Goal: Find specific page/section: Find specific page/section

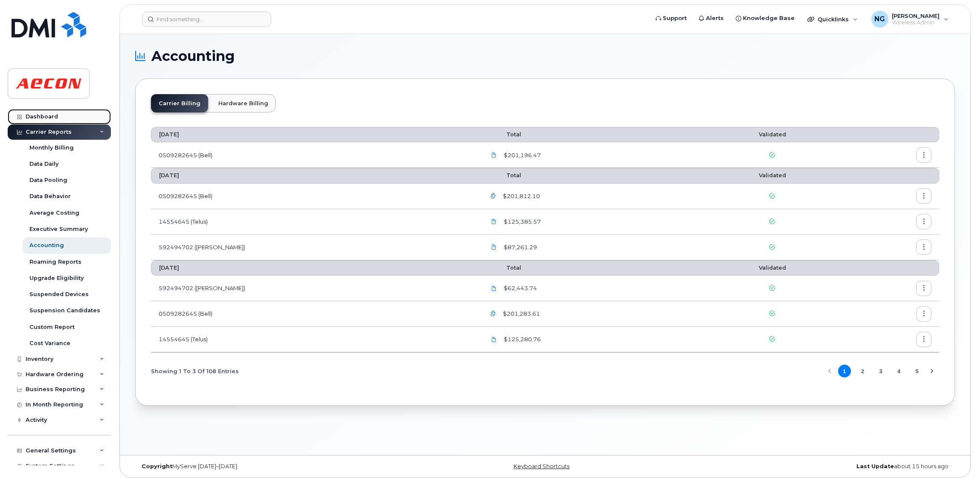
click at [51, 117] on div "Dashboard" at bounding box center [42, 116] width 32 height 7
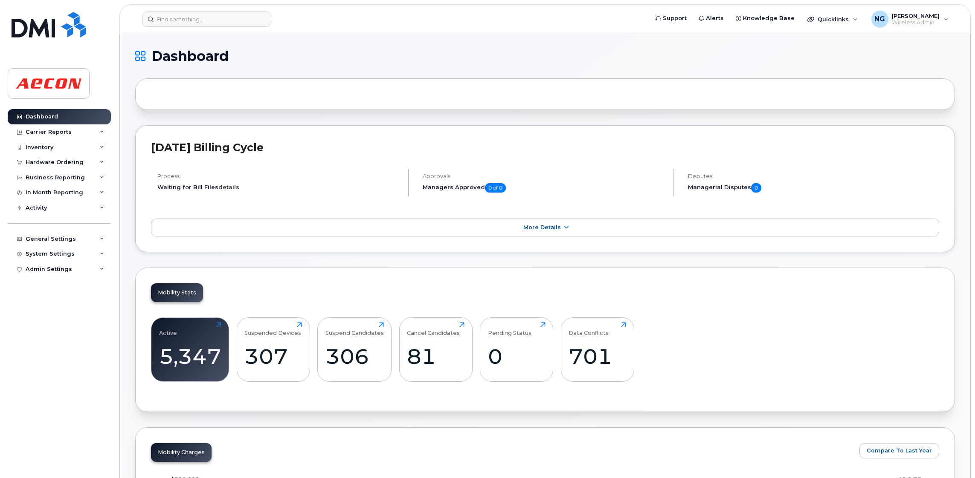
click at [228, 189] on link "details" at bounding box center [228, 187] width 21 height 7
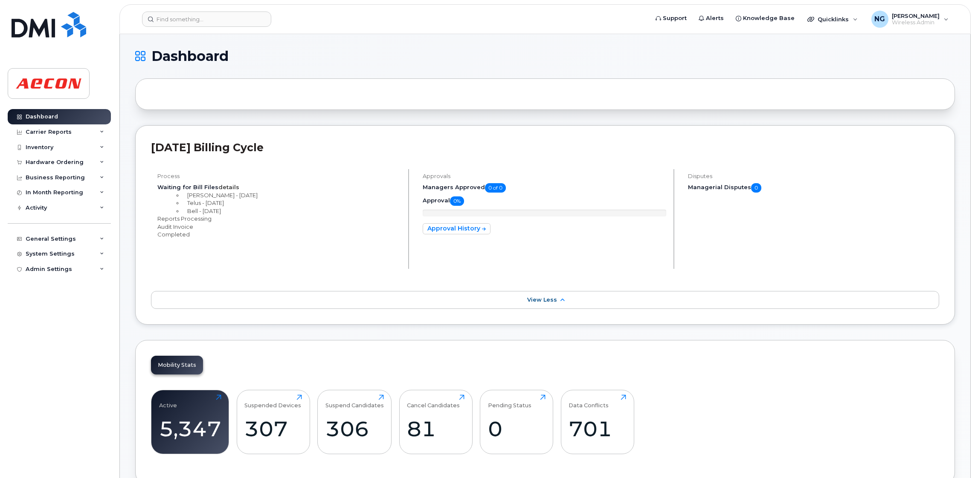
click at [225, 187] on link "details" at bounding box center [228, 187] width 21 height 7
click at [224, 187] on link "details" at bounding box center [228, 187] width 21 height 7
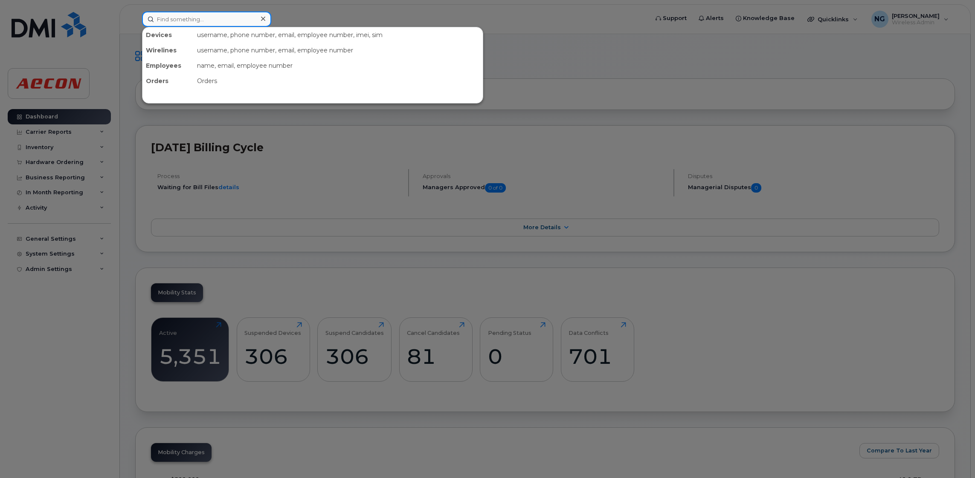
click at [221, 23] on input at bounding box center [206, 19] width 129 height 15
click at [193, 15] on input at bounding box center [206, 19] width 129 height 15
drag, startPoint x: 221, startPoint y: 16, endPoint x: 205, endPoint y: 9, distance: 17.0
click at [221, 16] on input at bounding box center [206, 19] width 129 height 15
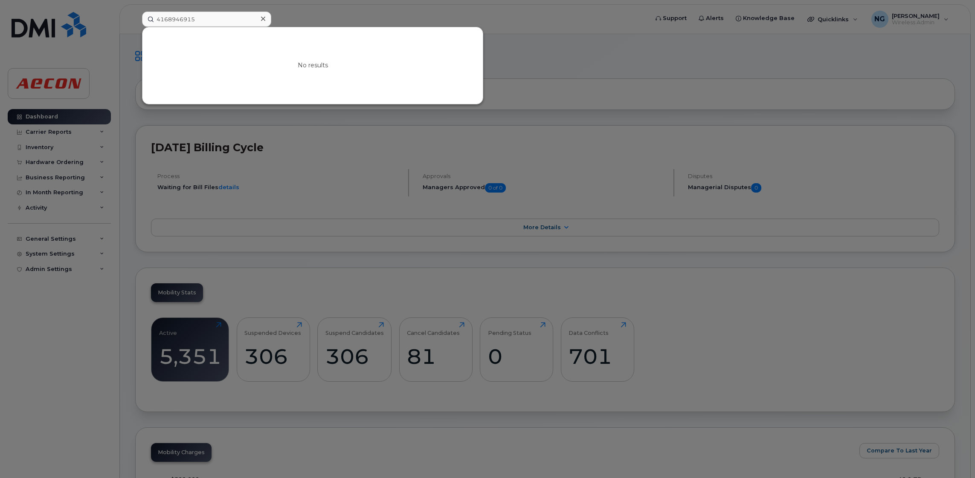
click at [273, 56] on div "No results" at bounding box center [312, 65] width 340 height 77
click at [205, 17] on input "4168946915" at bounding box center [206, 19] width 129 height 15
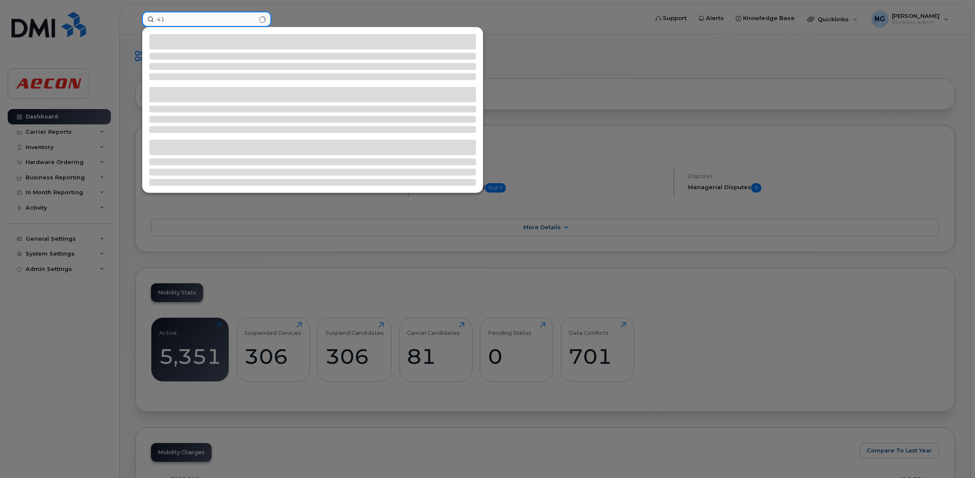
type input "4"
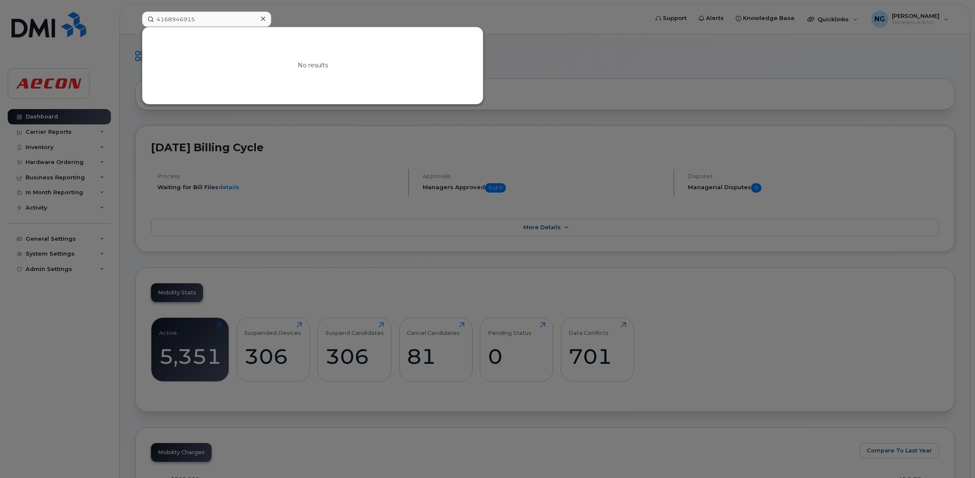
click at [457, 189] on div at bounding box center [487, 239] width 975 height 478
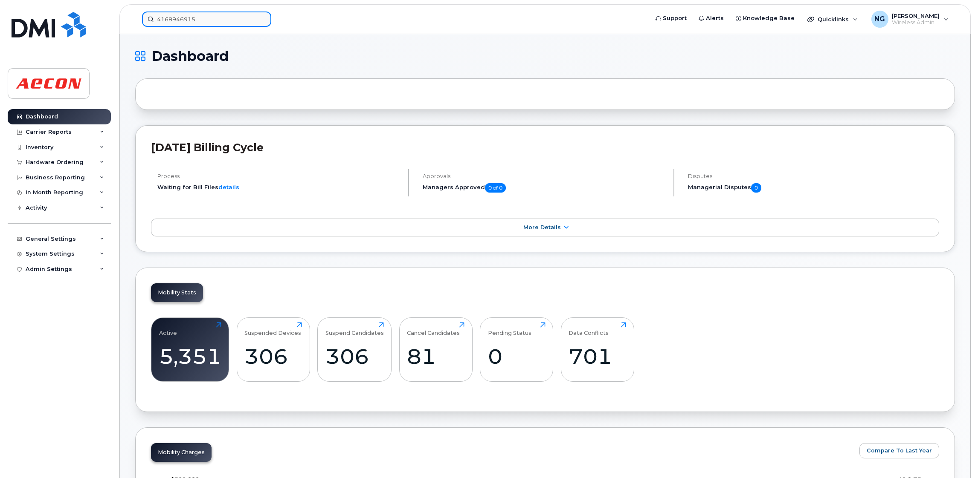
click at [220, 21] on input "4168946915" at bounding box center [206, 19] width 129 height 15
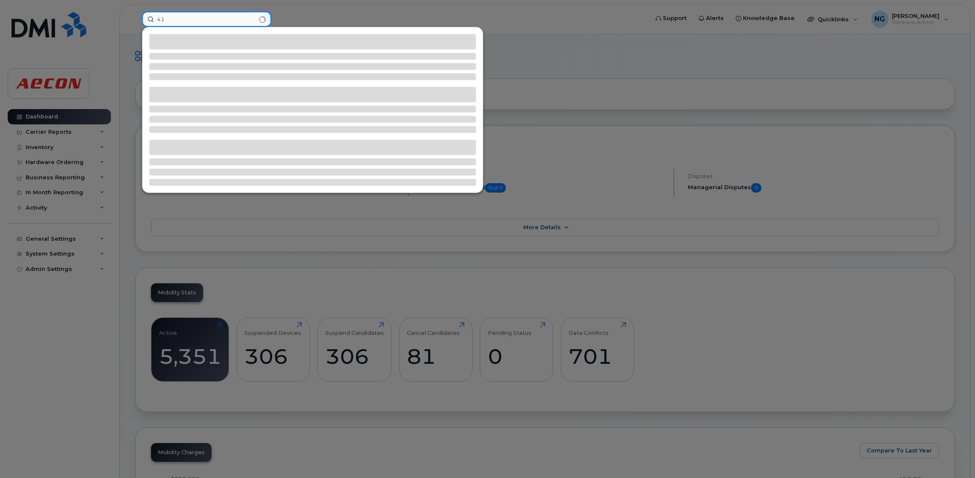
type input "4"
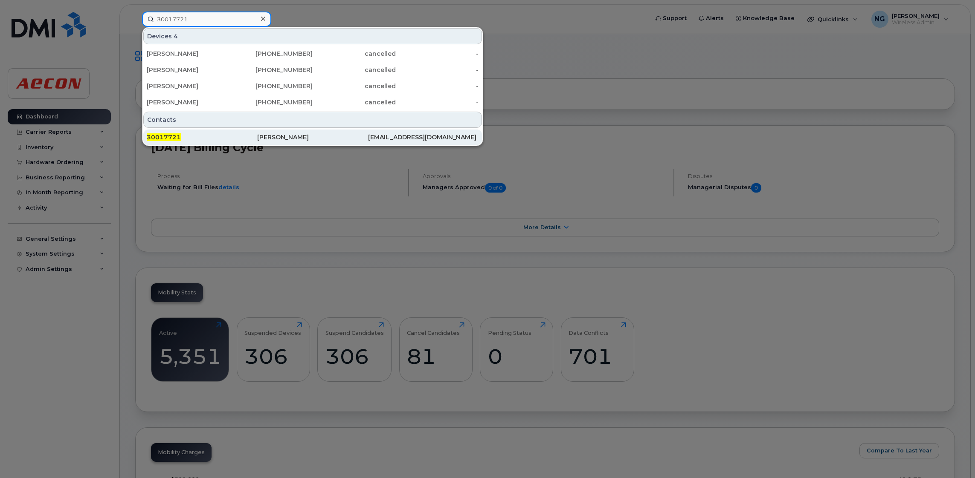
type input "30017721"
click at [293, 138] on div "Natoya Meikle" at bounding box center [312, 137] width 110 height 9
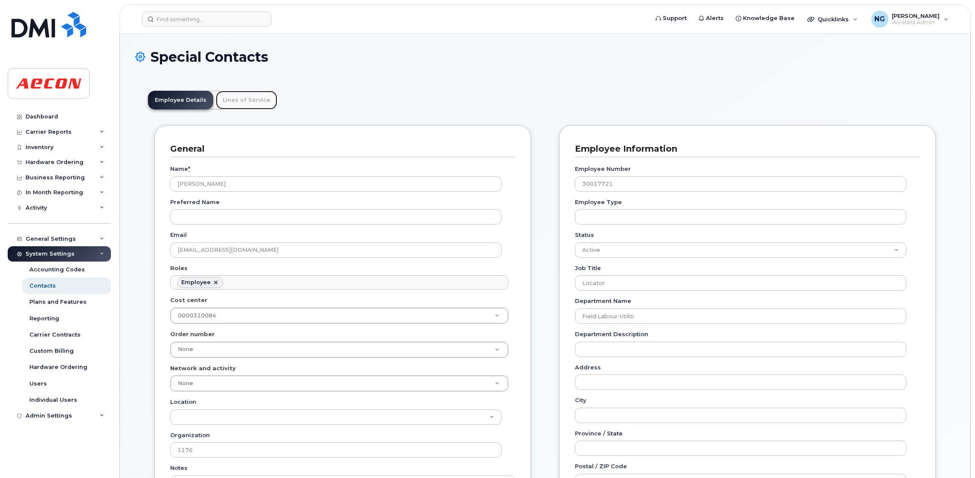
click at [232, 100] on link "Lines of Service" at bounding box center [246, 100] width 61 height 19
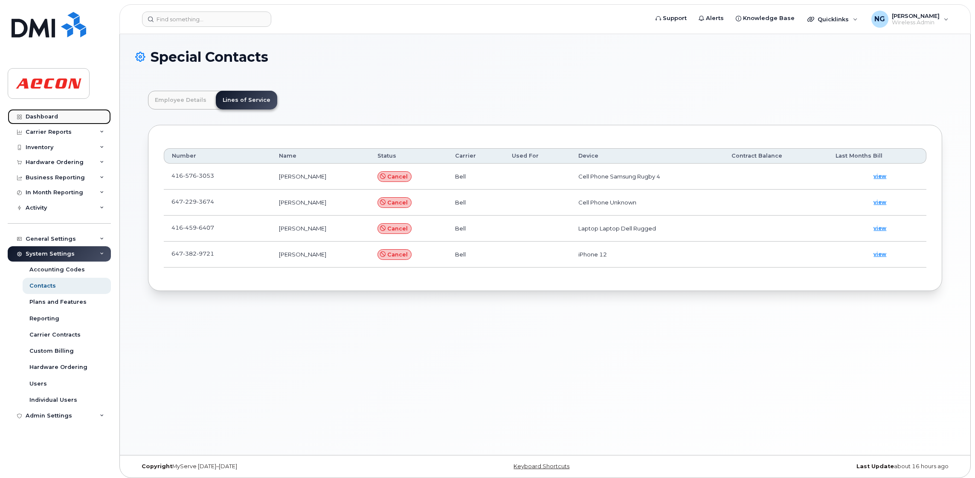
click at [52, 115] on div "Dashboard" at bounding box center [42, 116] width 32 height 7
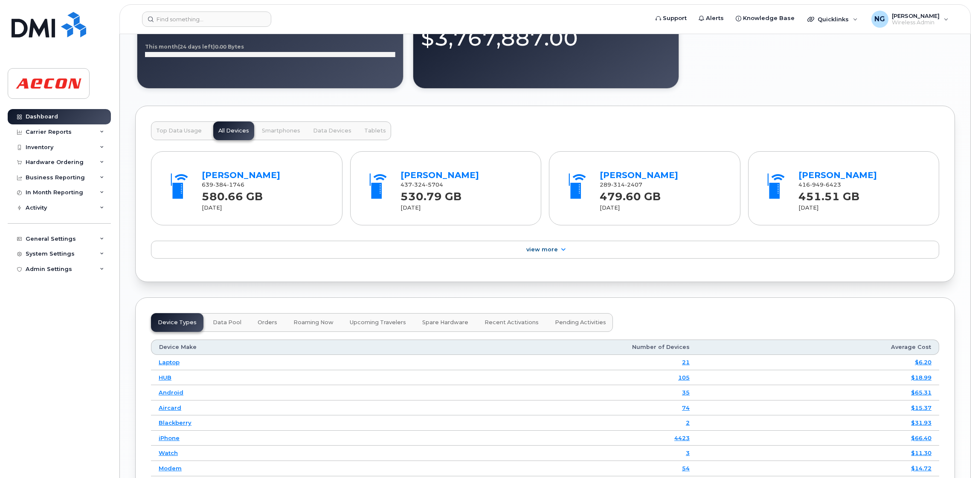
scroll to position [666, 0]
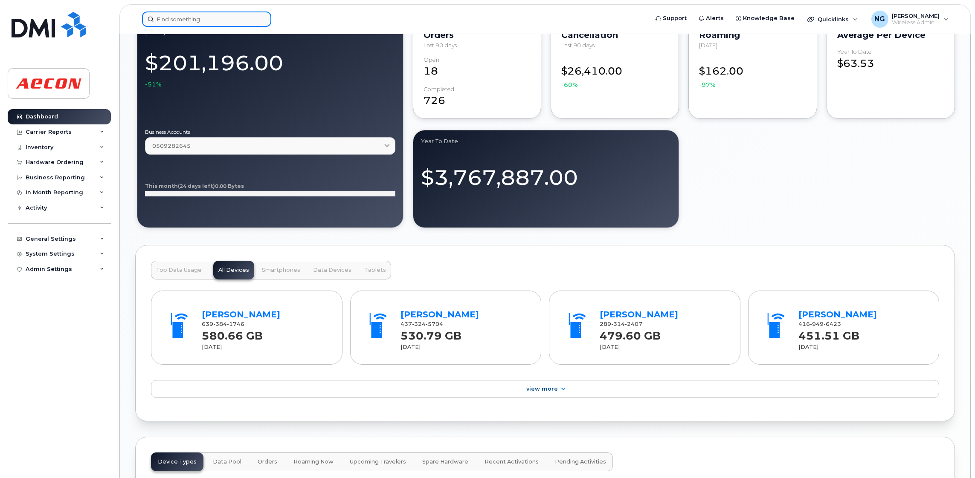
click at [252, 17] on input at bounding box center [206, 19] width 129 height 15
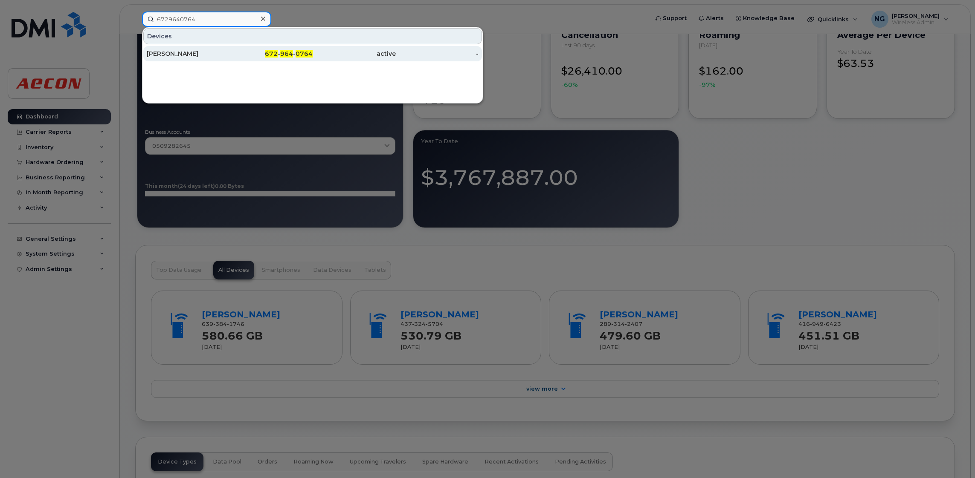
type input "6729640764"
click at [162, 52] on div "[PERSON_NAME]" at bounding box center [188, 53] width 83 height 9
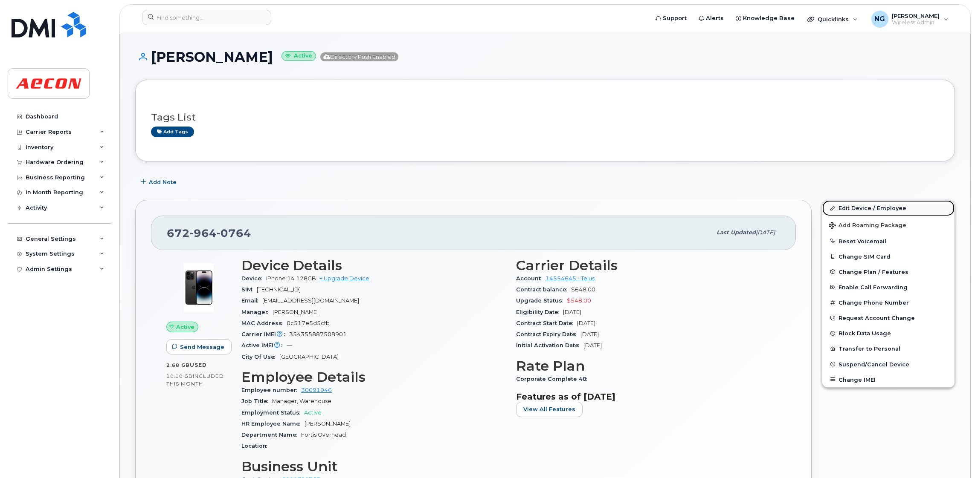
click at [857, 208] on link "Edit Device / Employee" at bounding box center [888, 207] width 132 height 15
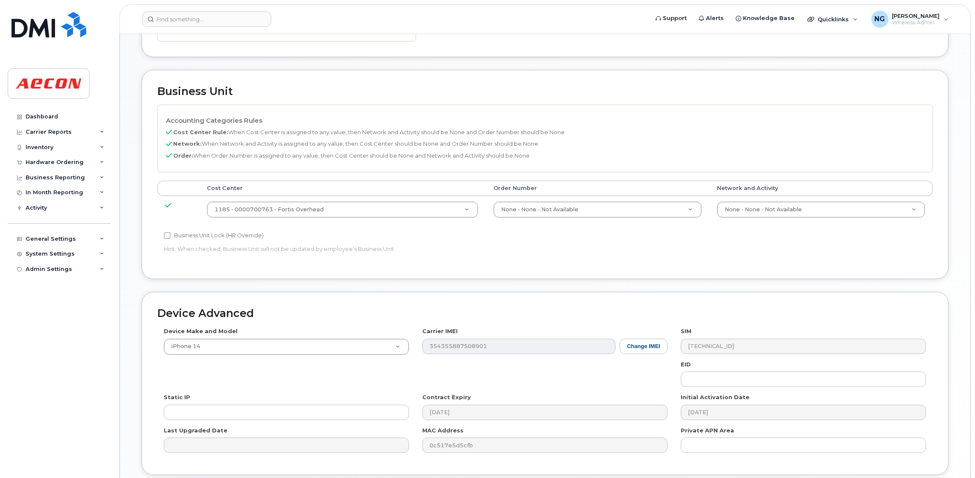
scroll to position [390, 0]
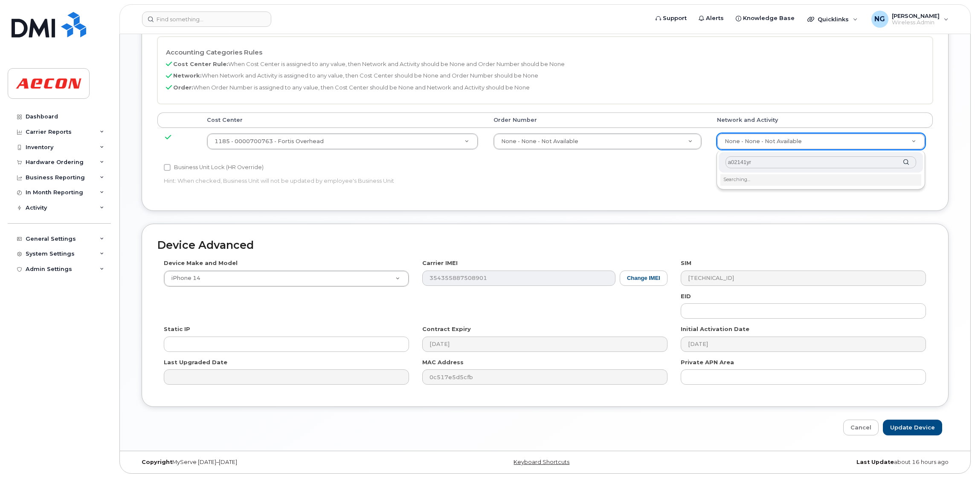
type input "a02141yrd"
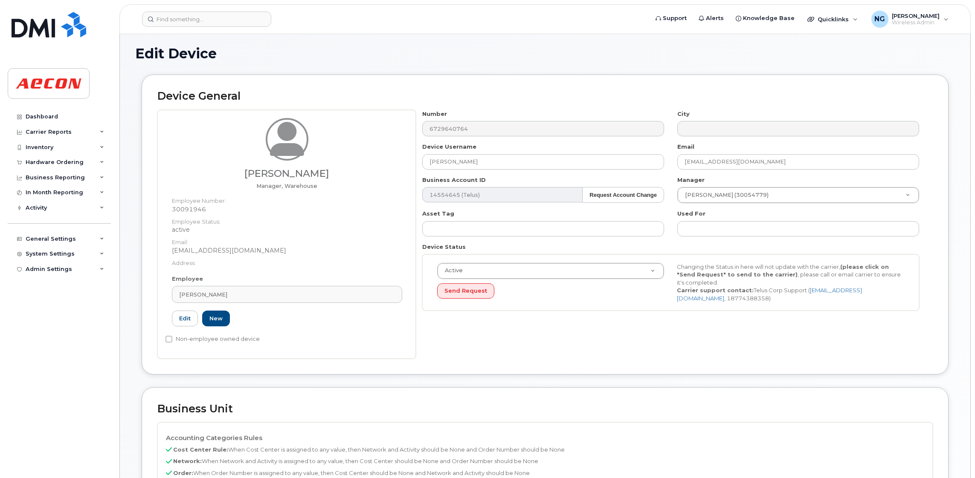
scroll to position [0, 0]
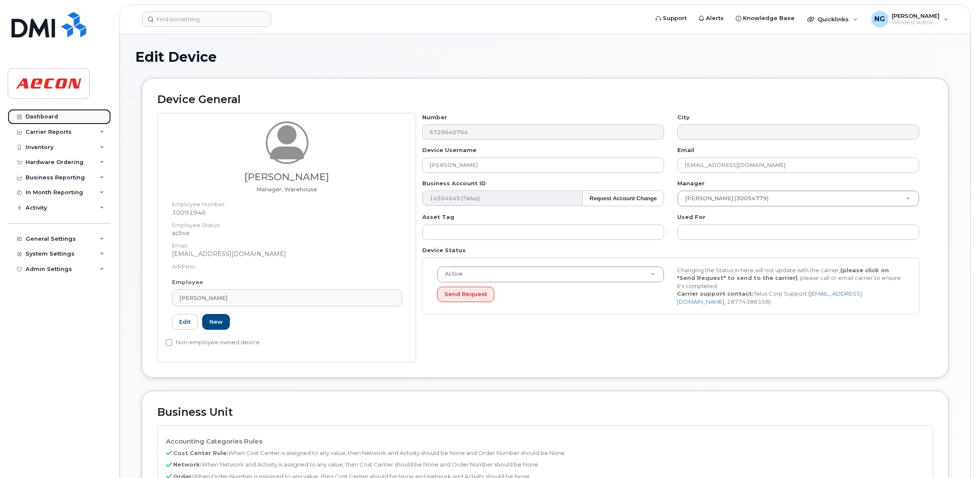
click at [52, 119] on div "Dashboard" at bounding box center [42, 116] width 32 height 7
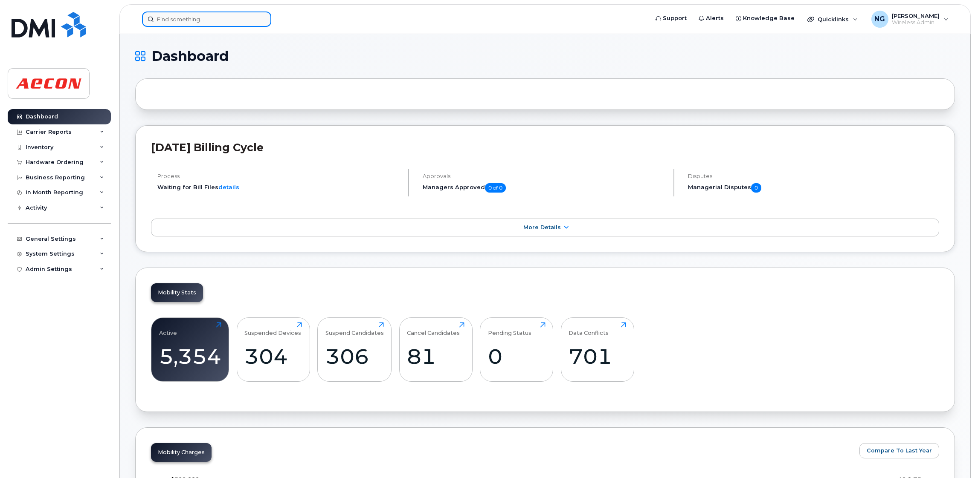
click at [230, 25] on input at bounding box center [206, 19] width 129 height 15
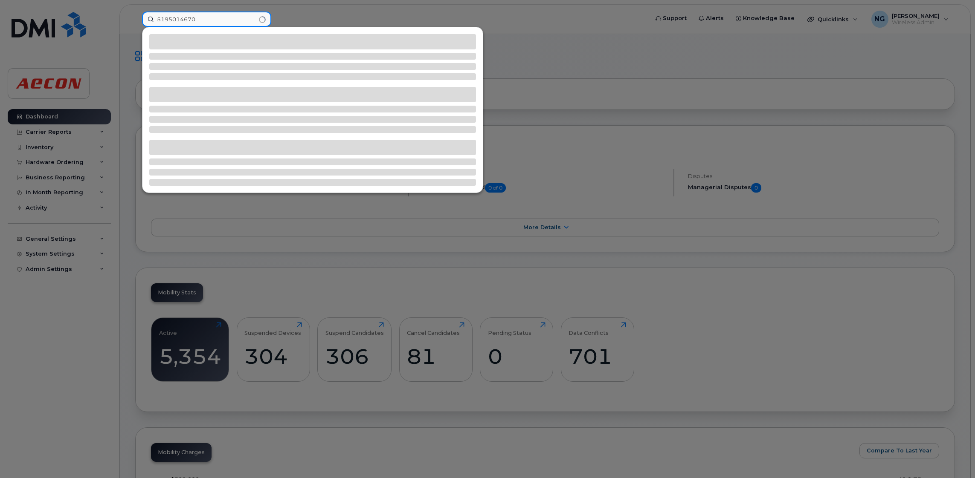
type input "5195014670"
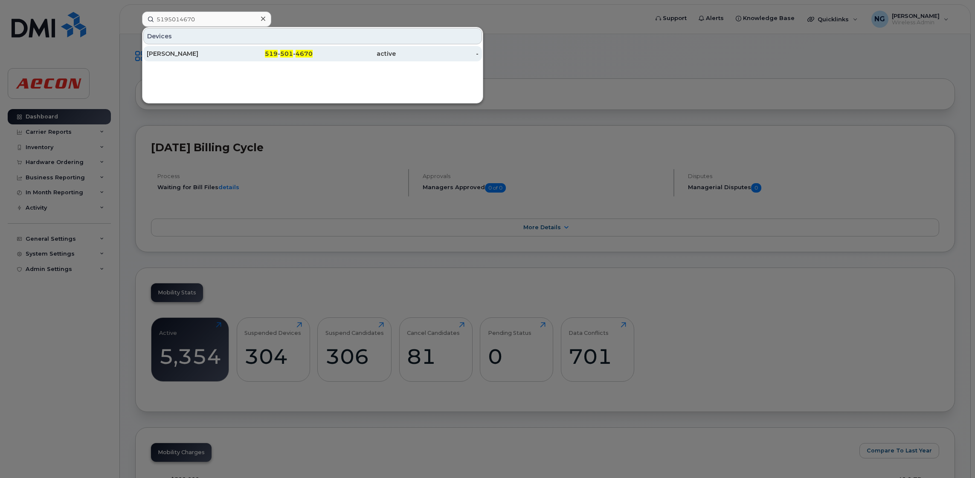
click at [155, 53] on div "Terry Baker" at bounding box center [188, 53] width 83 height 9
click at [286, 51] on span "501" at bounding box center [286, 54] width 13 height 8
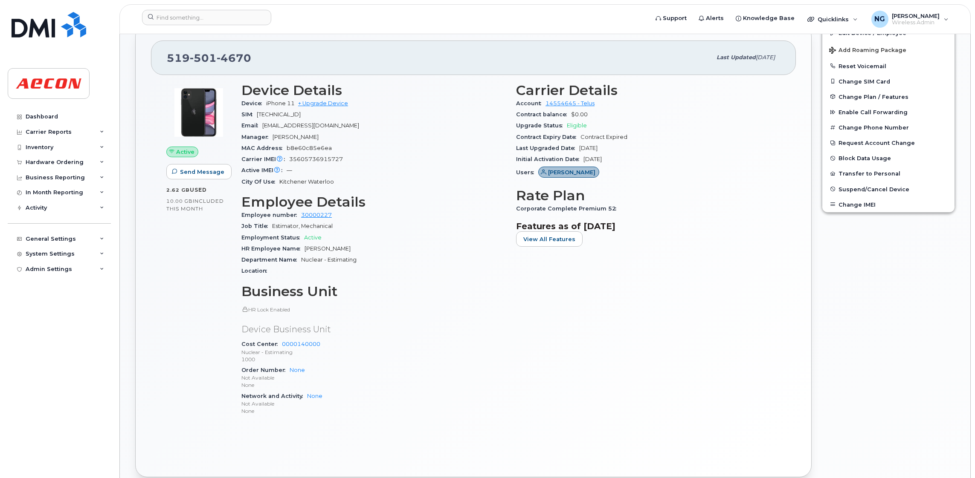
scroll to position [256, 0]
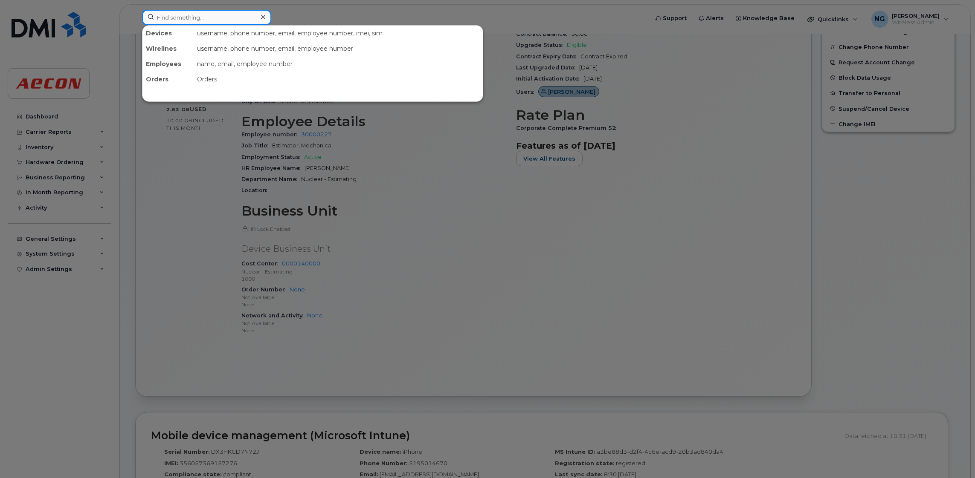
drag, startPoint x: 215, startPoint y: 20, endPoint x: 227, endPoint y: 3, distance: 20.8
click at [216, 20] on input at bounding box center [206, 17] width 129 height 15
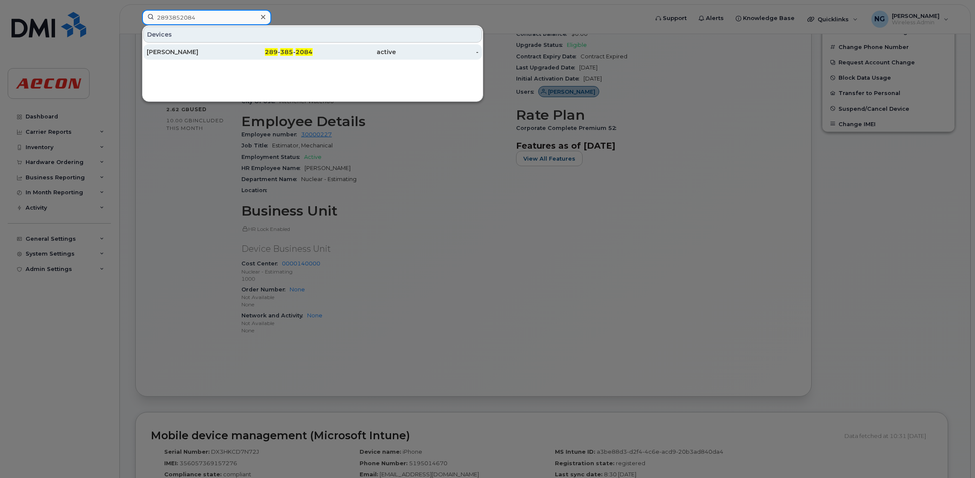
type input "2893852084"
click at [306, 50] on span "2084" at bounding box center [303, 52] width 17 height 8
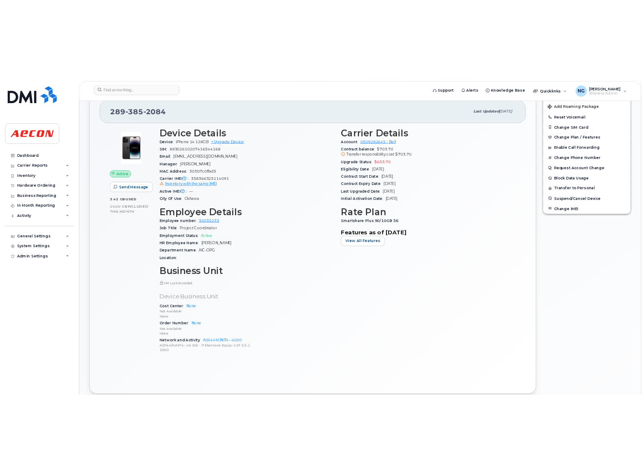
scroll to position [191, 0]
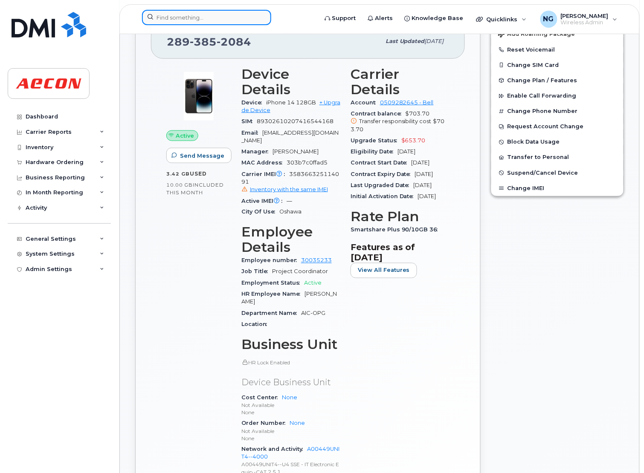
drag, startPoint x: 217, startPoint y: 19, endPoint x: 222, endPoint y: 17, distance: 5.2
click at [217, 19] on input at bounding box center [206, 17] width 129 height 15
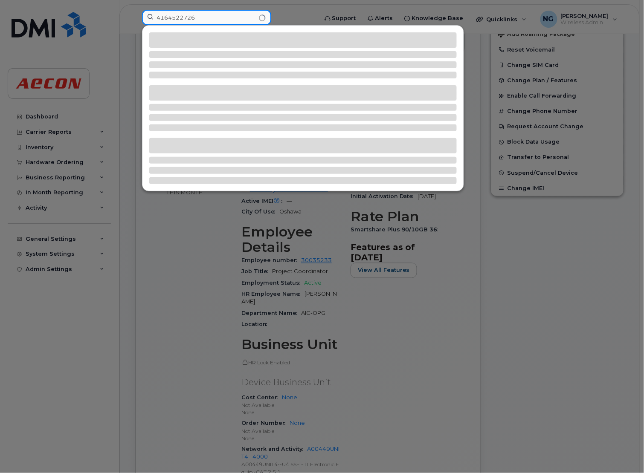
type input "4164522726"
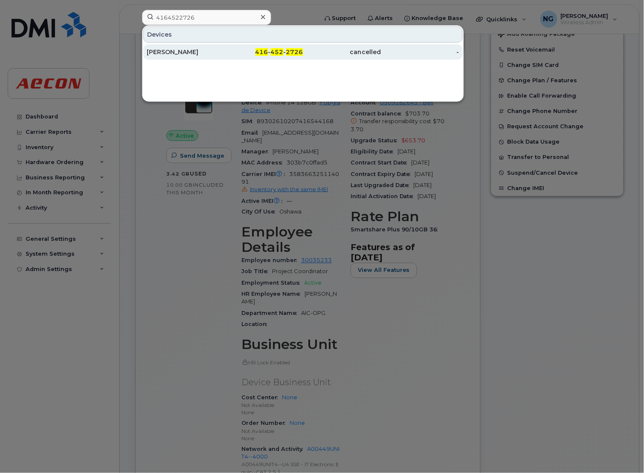
click at [277, 50] on span "452" at bounding box center [277, 52] width 13 height 8
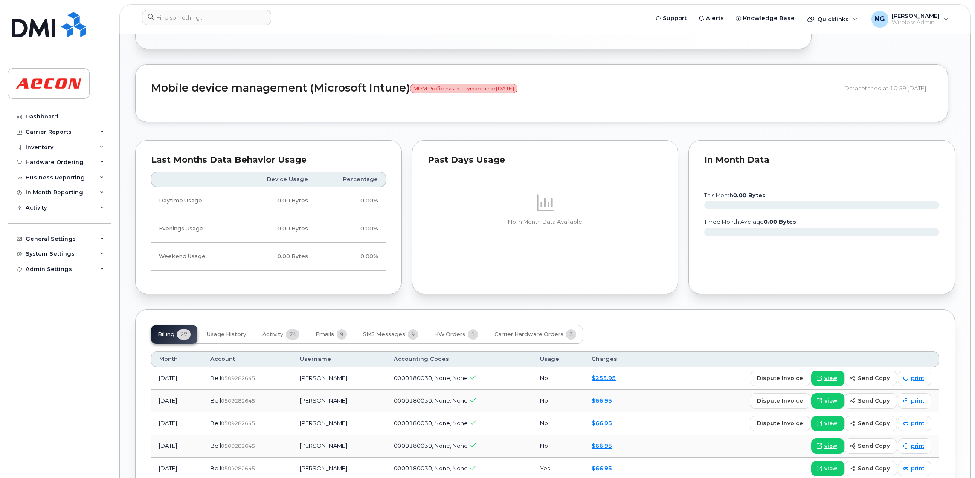
scroll to position [831, 0]
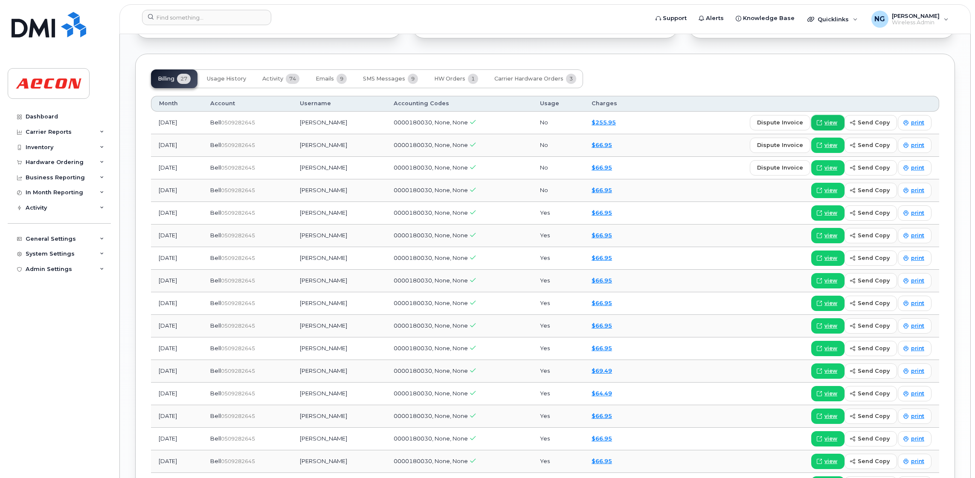
click at [643, 123] on span "view" at bounding box center [830, 123] width 13 height 8
